Goal: Find specific page/section: Find specific page/section

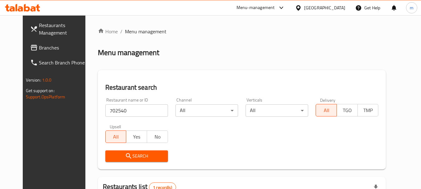
click at [301, 11] on icon at bounding box center [298, 8] width 7 height 7
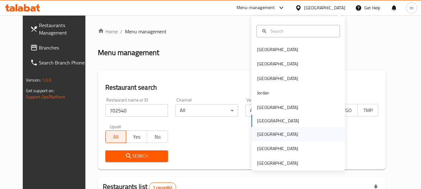
click at [267, 134] on div "[GEOGRAPHIC_DATA]" at bounding box center [277, 134] width 51 height 14
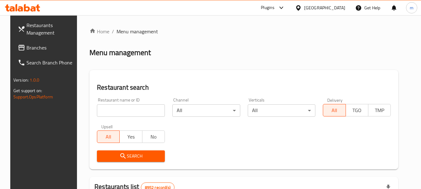
click at [29, 49] on span "Branches" at bounding box center [50, 47] width 49 height 7
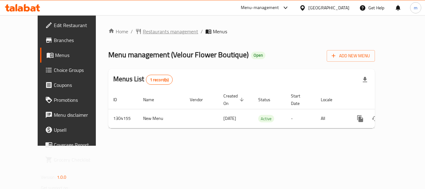
click at [143, 32] on span "Restaurants management" at bounding box center [170, 31] width 55 height 7
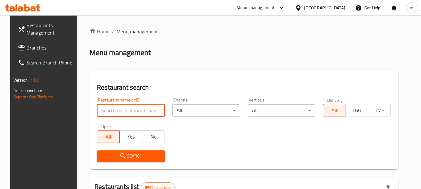
click at [119, 108] on input "search" at bounding box center [131, 110] width 68 height 12
paste input "703085"
type input "703085"
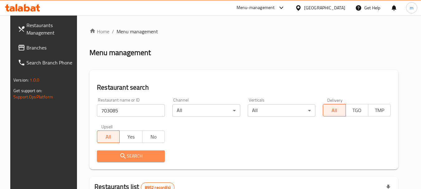
click at [137, 155] on span "Search" at bounding box center [131, 156] width 58 height 8
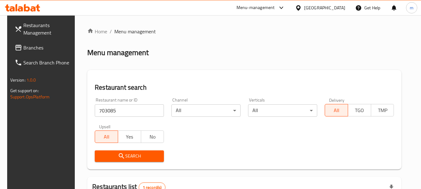
click at [336, 7] on div "[GEOGRAPHIC_DATA]" at bounding box center [324, 7] width 41 height 7
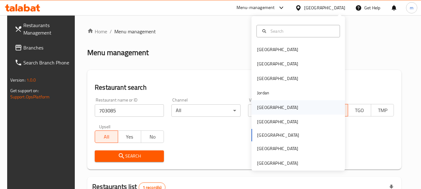
click at [262, 108] on div "[GEOGRAPHIC_DATA]" at bounding box center [277, 107] width 41 height 7
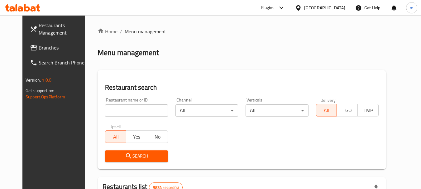
click at [39, 47] on span "Branches" at bounding box center [63, 47] width 49 height 7
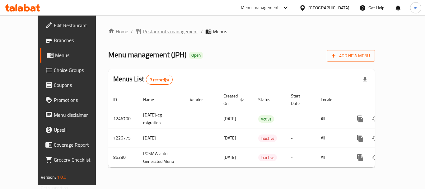
click at [143, 33] on span "Restaurants management" at bounding box center [170, 31] width 55 height 7
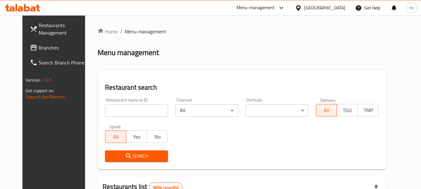
click at [132, 107] on input "search" at bounding box center [136, 110] width 63 height 12
paste input "7133"
type input "7133"
click at [138, 158] on span "Search" at bounding box center [136, 156] width 53 height 8
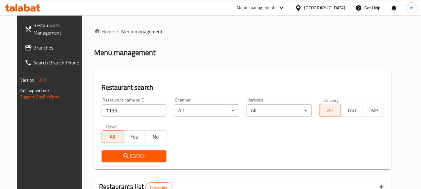
click at [337, 8] on div "[GEOGRAPHIC_DATA]" at bounding box center [324, 7] width 41 height 7
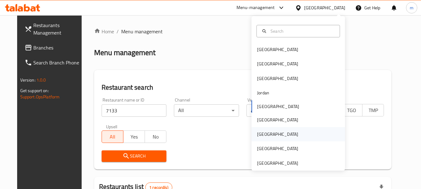
click at [260, 131] on div "[GEOGRAPHIC_DATA]" at bounding box center [277, 134] width 41 height 7
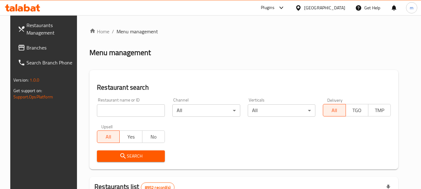
click at [29, 45] on span "Branches" at bounding box center [50, 47] width 49 height 7
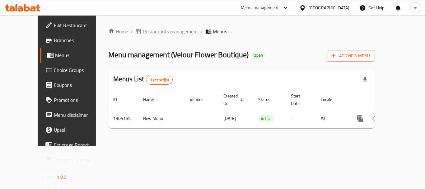
click at [152, 29] on span "Restaurants management" at bounding box center [170, 31] width 55 height 7
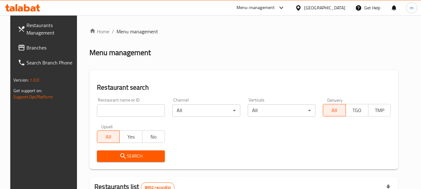
click at [120, 112] on input "search" at bounding box center [131, 110] width 68 height 12
paste input "703085"
type input "703085"
click at [129, 157] on span "Search" at bounding box center [131, 156] width 58 height 8
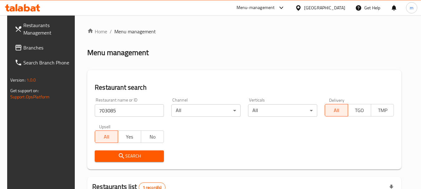
click at [330, 2] on div "[GEOGRAPHIC_DATA]" at bounding box center [320, 7] width 60 height 15
click at [334, 5] on div "[GEOGRAPHIC_DATA]" at bounding box center [324, 7] width 41 height 7
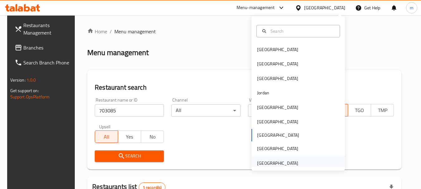
click at [271, 162] on div "[GEOGRAPHIC_DATA]" at bounding box center [277, 163] width 41 height 7
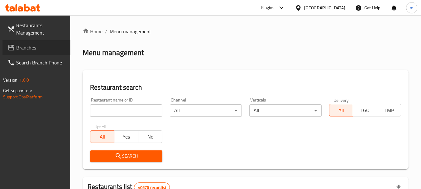
click at [30, 49] on span "Branches" at bounding box center [40, 47] width 49 height 7
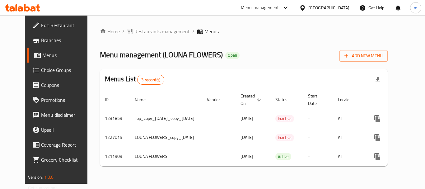
click at [139, 33] on span "Restaurants management" at bounding box center [161, 31] width 55 height 7
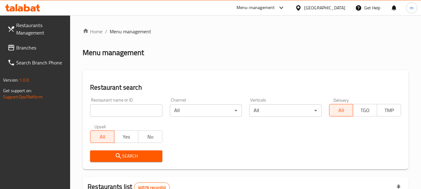
click at [124, 102] on div "Restaurant name or ID Restaurant name or ID" at bounding box center [126, 107] width 72 height 19
click at [124, 106] on input "search" at bounding box center [126, 110] width 72 height 12
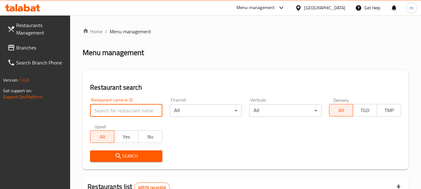
paste input "671483"
type input "671483"
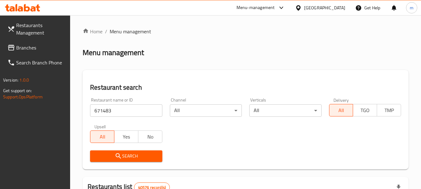
click at [131, 159] on span "Search" at bounding box center [126, 156] width 62 height 8
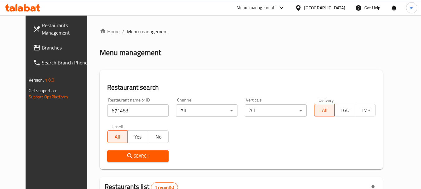
click at [313, 8] on div "[GEOGRAPHIC_DATA]" at bounding box center [324, 7] width 41 height 7
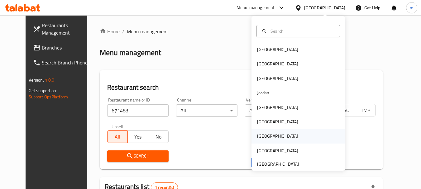
click at [262, 136] on div "[GEOGRAPHIC_DATA]" at bounding box center [277, 136] width 41 height 7
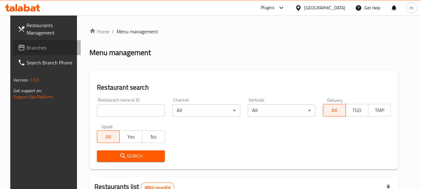
click at [26, 48] on span "Branches" at bounding box center [50, 47] width 49 height 7
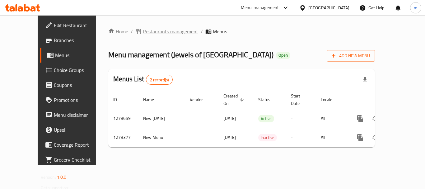
click at [145, 30] on span "Restaurants management" at bounding box center [170, 31] width 55 height 7
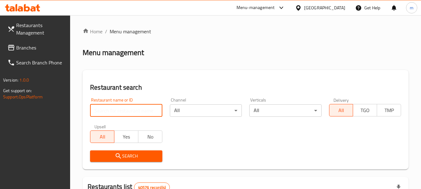
drag, startPoint x: 120, startPoint y: 105, endPoint x: 119, endPoint y: 112, distance: 7.5
click at [120, 106] on input "search" at bounding box center [126, 110] width 72 height 12
paste input "693150"
type input "693150"
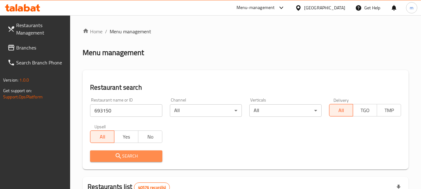
click at [125, 154] on span "Search" at bounding box center [126, 156] width 62 height 8
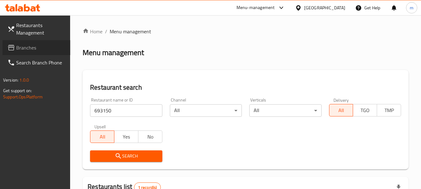
click at [27, 49] on span "Branches" at bounding box center [40, 47] width 49 height 7
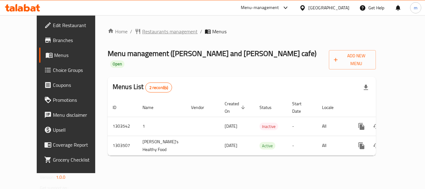
click at [142, 31] on span "Restaurants management" at bounding box center [169, 31] width 55 height 7
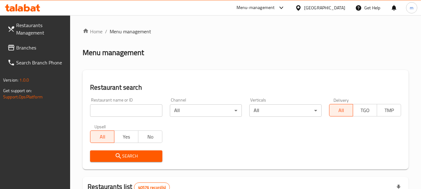
click at [112, 108] on input "search" at bounding box center [126, 110] width 72 height 12
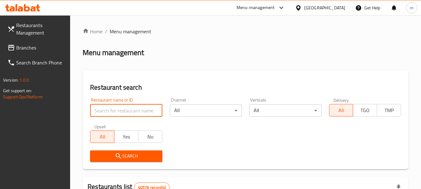
paste input "702421"
type input "702421"
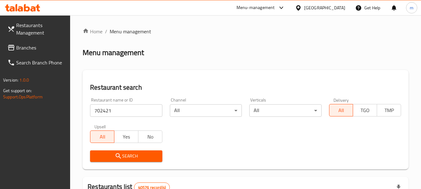
click at [125, 155] on span "Search" at bounding box center [126, 156] width 62 height 8
click at [328, 8] on div "[GEOGRAPHIC_DATA]" at bounding box center [324, 7] width 41 height 7
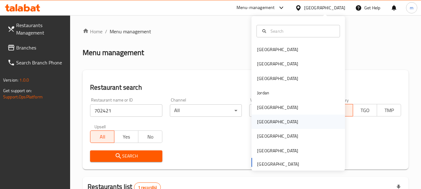
click at [257, 121] on div "[GEOGRAPHIC_DATA]" at bounding box center [277, 121] width 41 height 7
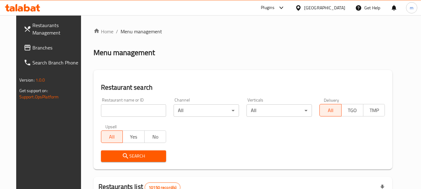
click at [32, 44] on span "Branches" at bounding box center [56, 47] width 49 height 7
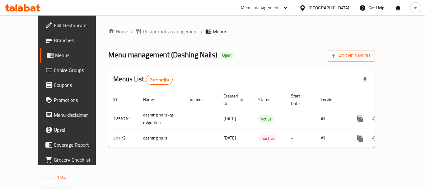
click at [143, 30] on span "Restaurants management" at bounding box center [170, 31] width 55 height 7
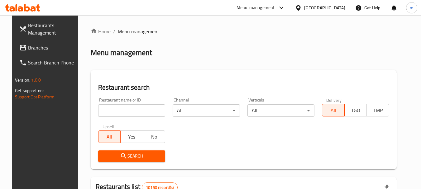
click at [120, 112] on input "search" at bounding box center [131, 110] width 67 height 12
paste input "25172"
type input "25172"
click at [123, 153] on span "Search" at bounding box center [131, 156] width 57 height 8
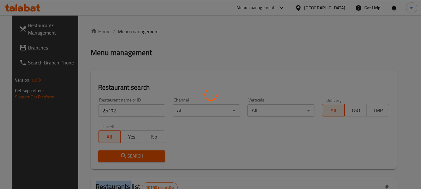
click at [123, 153] on div at bounding box center [210, 94] width 421 height 189
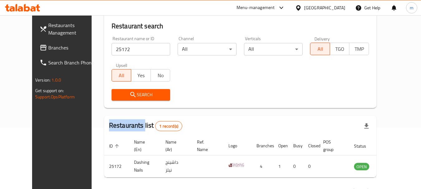
scroll to position [62, 0]
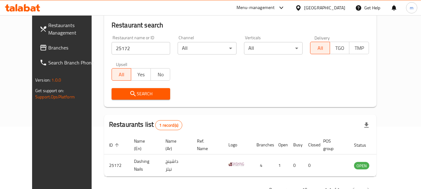
click at [262, 99] on div "Search" at bounding box center [240, 93] width 265 height 19
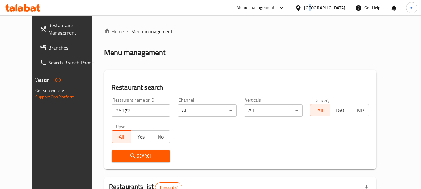
click at [341, 7] on div "[GEOGRAPHIC_DATA]" at bounding box center [324, 7] width 41 height 7
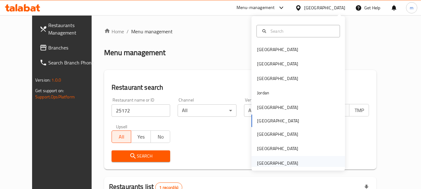
click at [270, 164] on div "[GEOGRAPHIC_DATA]" at bounding box center [277, 163] width 41 height 7
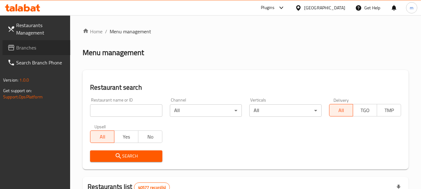
click at [17, 44] on span "Branches" at bounding box center [40, 47] width 49 height 7
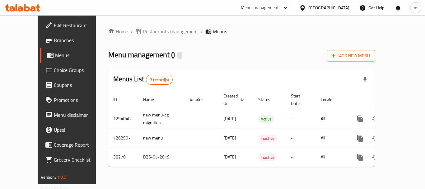
click at [143, 33] on span "Restaurants management" at bounding box center [170, 31] width 55 height 7
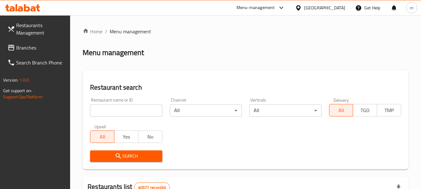
click at [130, 107] on input "search" at bounding box center [126, 110] width 72 height 12
paste input "3292"
type input "3292"
click at [130, 157] on span "Search" at bounding box center [126, 156] width 62 height 8
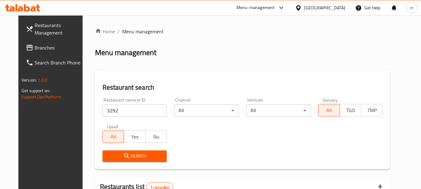
click at [35, 47] on span "Branches" at bounding box center [59, 47] width 49 height 7
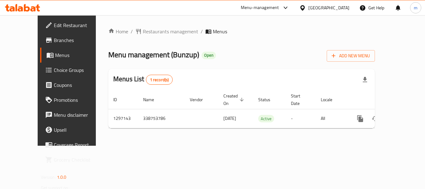
click at [143, 31] on span "Restaurants management" at bounding box center [170, 31] width 55 height 7
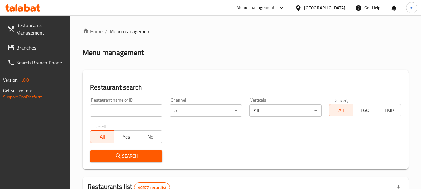
click at [128, 109] on input "search" at bounding box center [126, 110] width 72 height 12
paste input "700378"
type input "700378"
click at [137, 157] on span "Search" at bounding box center [126, 156] width 62 height 8
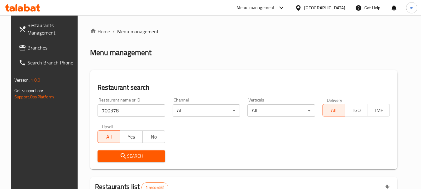
click at [314, 6] on div "[GEOGRAPHIC_DATA]" at bounding box center [324, 7] width 41 height 7
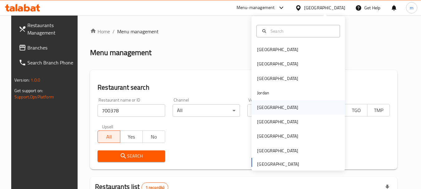
click at [266, 107] on div "[GEOGRAPHIC_DATA]" at bounding box center [277, 107] width 51 height 14
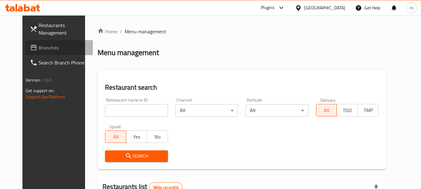
click at [31, 46] on icon at bounding box center [34, 48] width 6 height 6
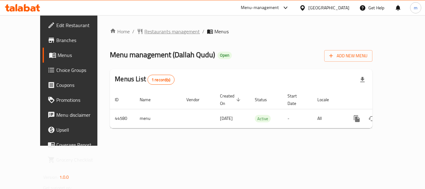
click at [144, 33] on span "Restaurants management" at bounding box center [171, 31] width 55 height 7
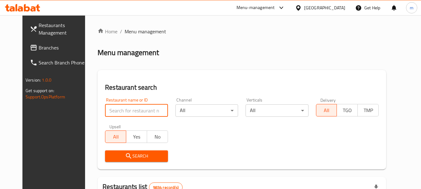
click at [121, 108] on input "search" at bounding box center [136, 110] width 63 height 12
paste input "22842"
type input "22842"
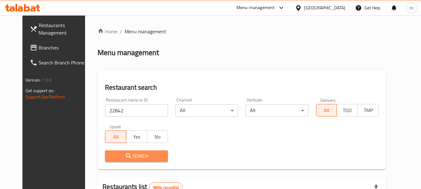
click at [126, 153] on span "Search" at bounding box center [136, 156] width 53 height 8
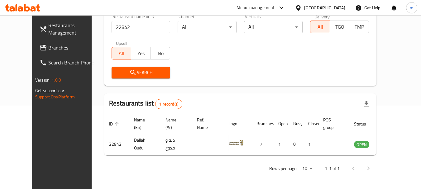
scroll to position [21, 0]
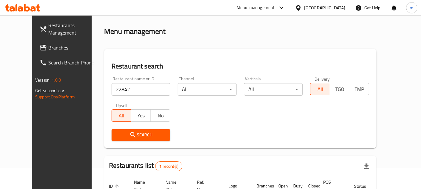
click at [340, 10] on div "Kuwait" at bounding box center [324, 7] width 41 height 7
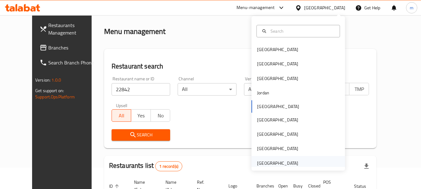
click at [279, 159] on div "[GEOGRAPHIC_DATA]" at bounding box center [277, 163] width 51 height 14
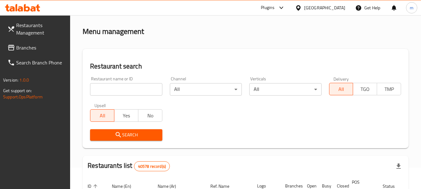
click at [29, 48] on span "Branches" at bounding box center [40, 47] width 49 height 7
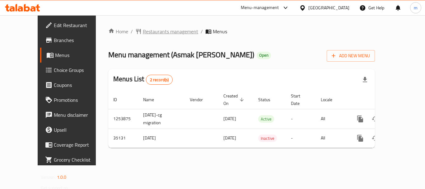
click at [144, 31] on span "Restaurants management" at bounding box center [170, 31] width 55 height 7
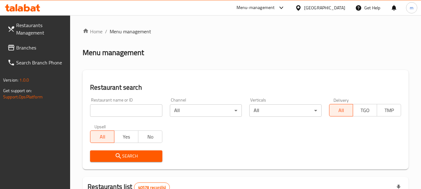
click at [120, 111] on input "search" at bounding box center [126, 110] width 72 height 12
paste input "18128"
type input "18128"
click at [128, 154] on span "Search" at bounding box center [126, 156] width 62 height 8
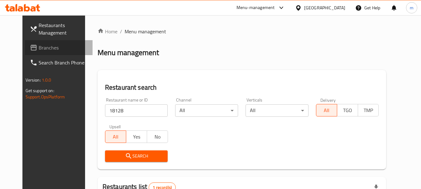
click at [39, 49] on span "Branches" at bounding box center [63, 47] width 49 height 7
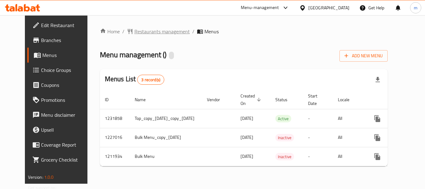
click at [134, 35] on span "Restaurants management" at bounding box center [161, 31] width 55 height 7
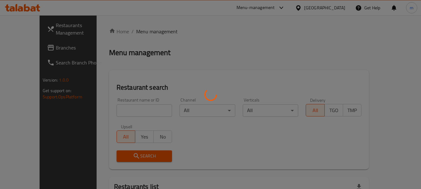
click at [121, 107] on div at bounding box center [210, 94] width 421 height 189
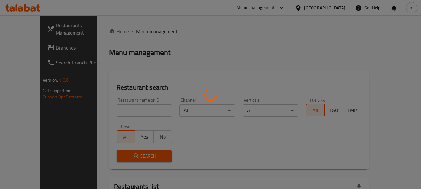
click at [121, 107] on div at bounding box center [210, 94] width 421 height 189
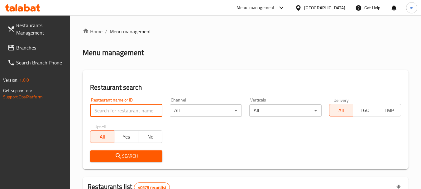
click at [121, 107] on input "search" at bounding box center [126, 110] width 72 height 12
paste input "671506"
type input "671506"
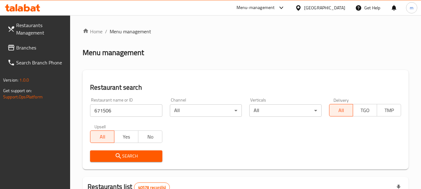
click at [135, 156] on span "Search" at bounding box center [126, 156] width 62 height 8
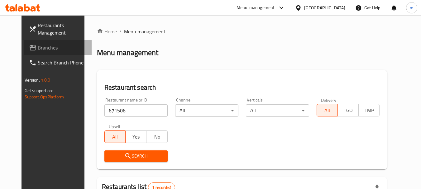
click at [38, 49] on span "Branches" at bounding box center [62, 47] width 49 height 7
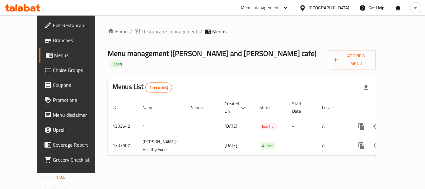
click at [142, 31] on span "Restaurants management" at bounding box center [169, 31] width 55 height 7
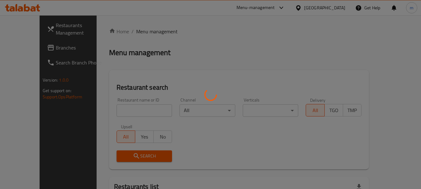
click at [120, 109] on div at bounding box center [210, 94] width 421 height 189
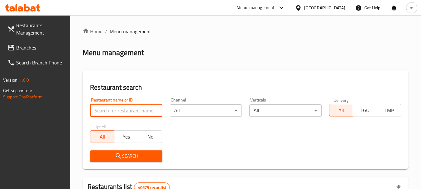
click at [120, 109] on input "search" at bounding box center [126, 110] width 72 height 12
paste input "702421"
type input "702421"
click at [129, 153] on span "Search" at bounding box center [126, 156] width 62 height 8
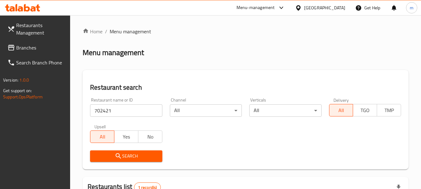
click at [16, 50] on span "Branches" at bounding box center [40, 47] width 49 height 7
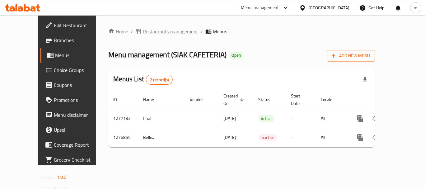
click at [147, 32] on span "Restaurants management" at bounding box center [170, 31] width 55 height 7
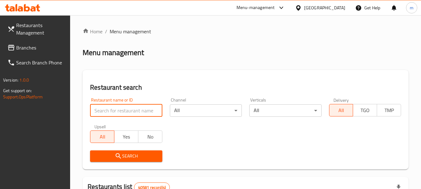
click at [122, 109] on input "search" at bounding box center [126, 110] width 72 height 12
paste input "692169"
type input "692169"
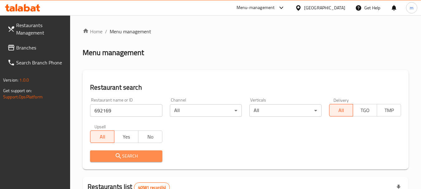
click at [125, 155] on span "Search" at bounding box center [126, 156] width 62 height 8
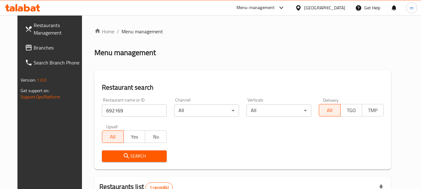
drag, startPoint x: 312, startPoint y: 7, endPoint x: 305, endPoint y: 9, distance: 7.2
click at [311, 6] on div "[GEOGRAPHIC_DATA]" at bounding box center [324, 7] width 41 height 7
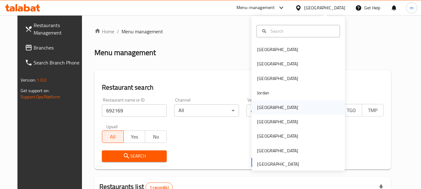
click at [277, 104] on div "[GEOGRAPHIC_DATA]" at bounding box center [297, 107] width 93 height 14
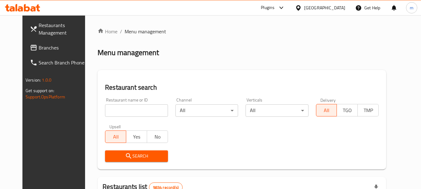
drag, startPoint x: 26, startPoint y: 46, endPoint x: 73, endPoint y: 62, distance: 49.5
click at [39, 46] on span "Branches" at bounding box center [63, 47] width 49 height 7
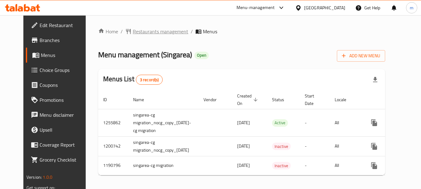
click at [152, 30] on span "Restaurants management" at bounding box center [160, 31] width 55 height 7
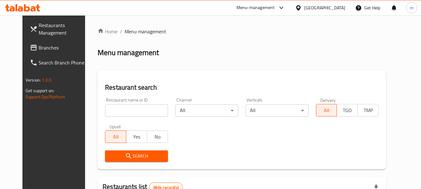
click at [134, 110] on input "search" at bounding box center [136, 110] width 63 height 12
paste input "623221"
type input "623221"
click at [139, 153] on span "Search" at bounding box center [136, 156] width 53 height 8
